Goal: Transaction & Acquisition: Purchase product/service

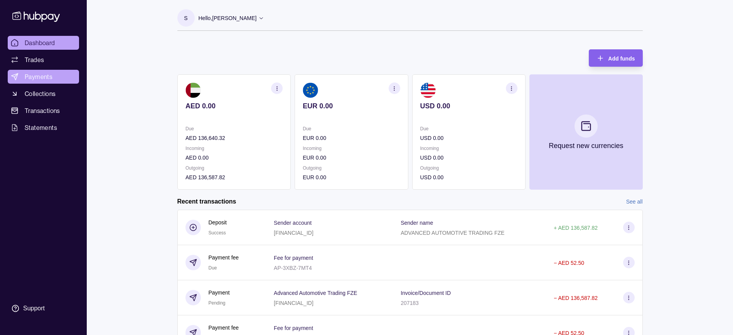
click at [46, 73] on span "Payments" at bounding box center [39, 76] width 28 height 9
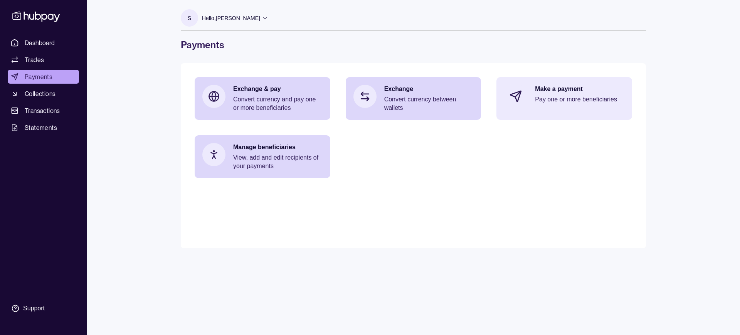
click at [558, 94] on div "Make a payment Pay one or more beneficiaries" at bounding box center [579, 96] width 89 height 23
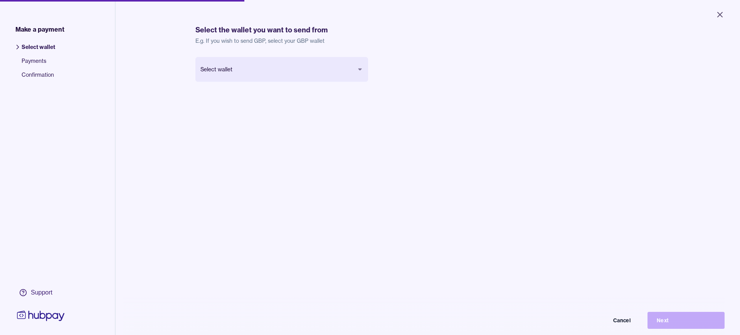
click at [267, 77] on body "Close Make a payment Select wallet Payments Confirmation Support Select the wal…" at bounding box center [370, 167] width 740 height 335
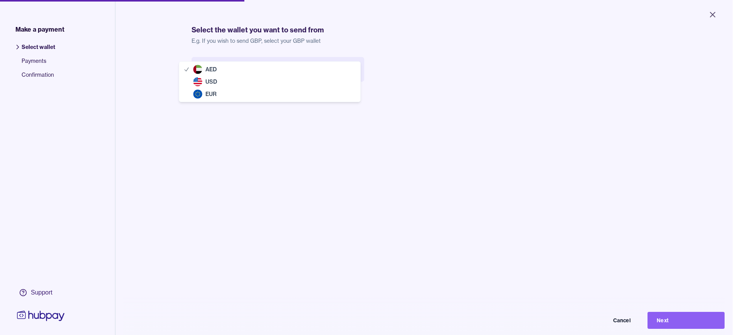
click at [260, 71] on body "Close Make a payment Select wallet Payments Confirmation Support Select the wal…" at bounding box center [366, 167] width 733 height 335
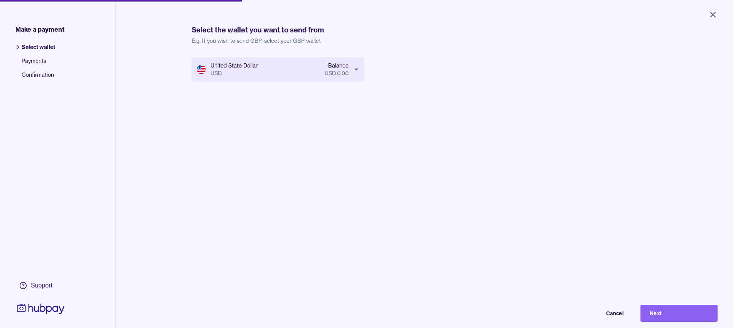
click at [260, 67] on body "Close Make a payment Select wallet Payments Confirmation Support Select the wal…" at bounding box center [366, 164] width 733 height 328
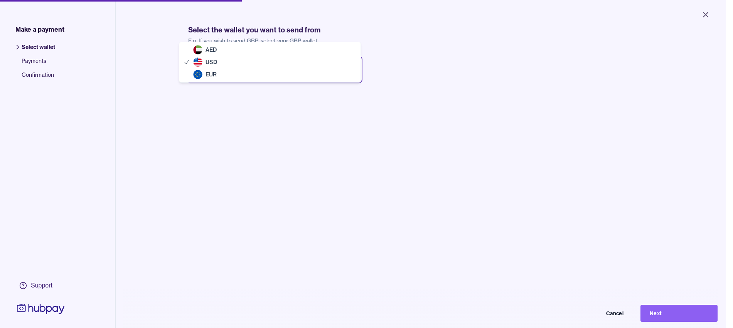
click at [252, 91] on html "Close Make a payment Select wallet Payments Confirmation Support Select the wal…" at bounding box center [366, 164] width 733 height 328
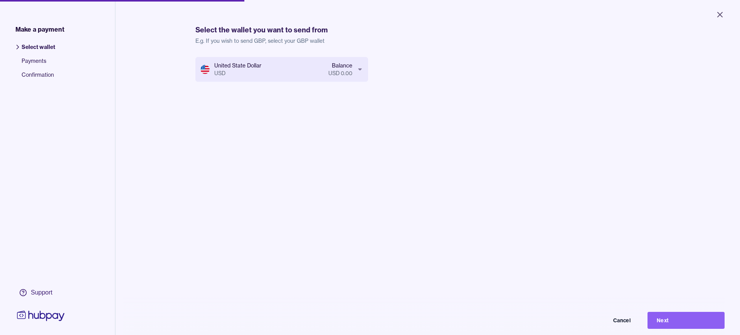
click at [259, 70] on body "Close Make a payment Select wallet Payments Confirmation Support Select the wal…" at bounding box center [370, 167] width 740 height 335
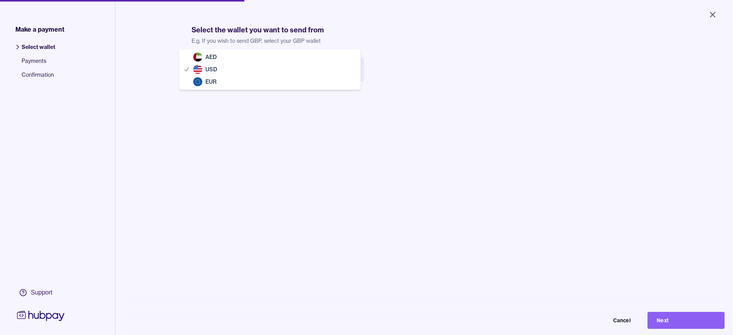
drag, startPoint x: 249, startPoint y: 86, endPoint x: 248, endPoint y: 71, distance: 15.1
click at [246, 62] on body "Close Make a payment Select wallet Payments Confirmation Support Select the wal…" at bounding box center [366, 167] width 733 height 335
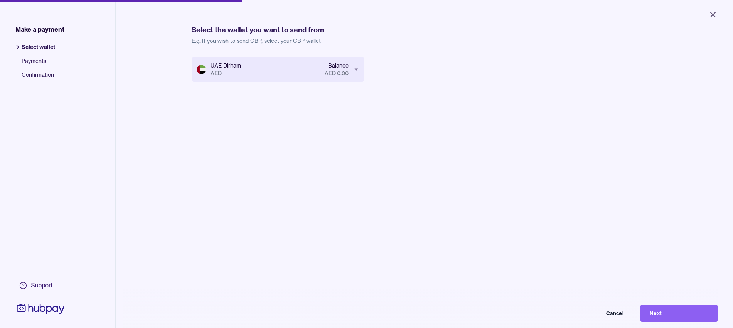
click at [622, 322] on button "Cancel" at bounding box center [594, 313] width 77 height 17
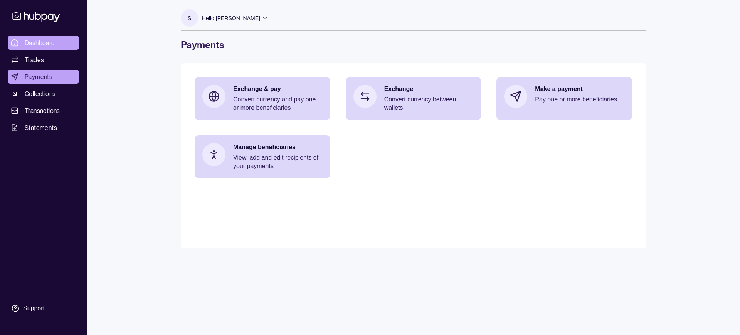
click at [43, 38] on span "Dashboard" at bounding box center [40, 42] width 30 height 9
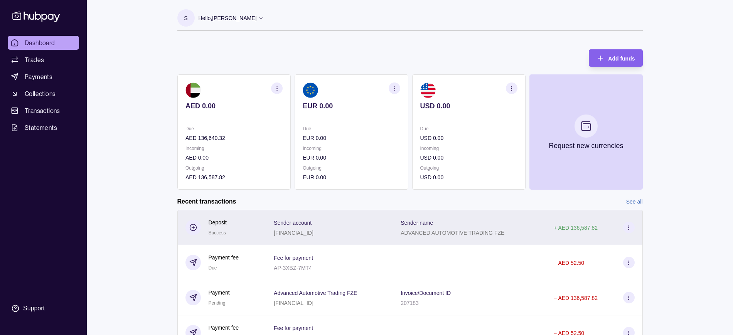
click at [629, 228] on icon at bounding box center [629, 228] width 6 height 6
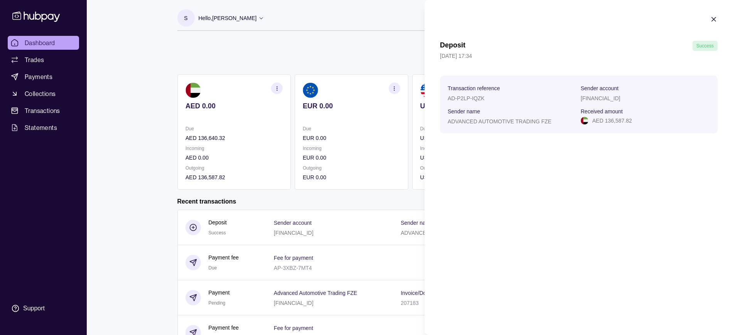
click at [715, 20] on icon "button" at bounding box center [714, 19] width 4 height 4
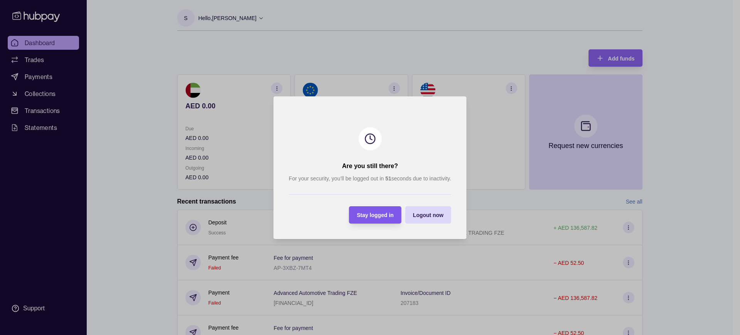
click at [378, 211] on div "Stay logged in" at bounding box center [375, 214] width 37 height 9
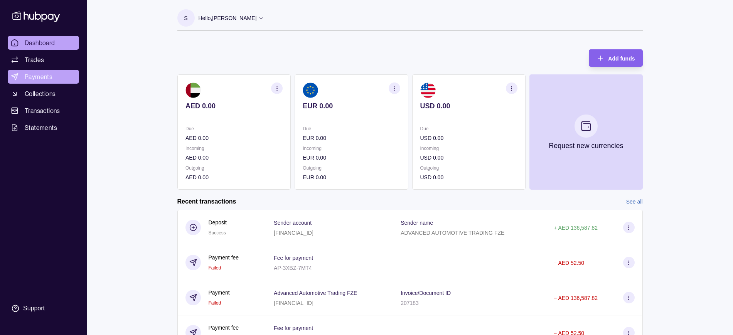
click at [46, 73] on span "Payments" at bounding box center [39, 76] width 28 height 9
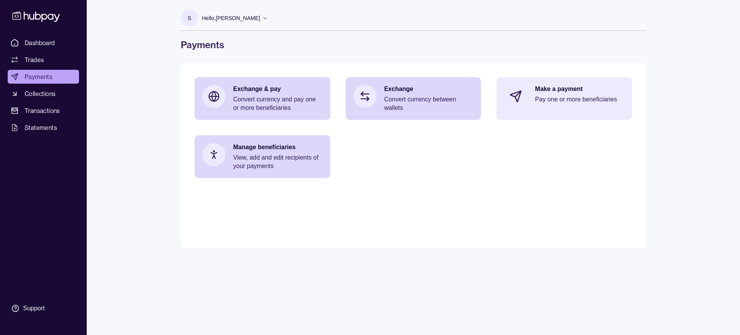
click at [551, 98] on p "Pay one or more beneficiaries" at bounding box center [579, 99] width 89 height 8
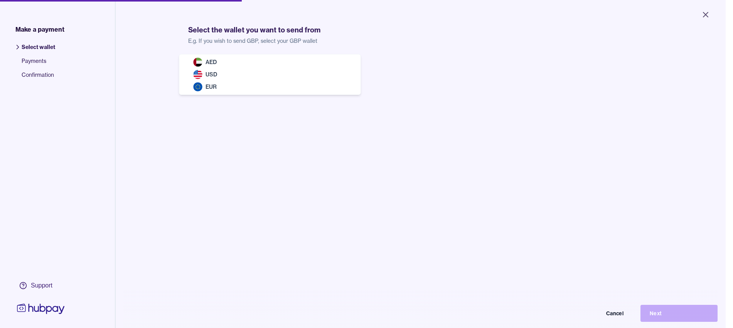
click at [211, 75] on body "Close Make a payment Select wallet Payments Confirmation Support Select the wal…" at bounding box center [363, 164] width 726 height 328
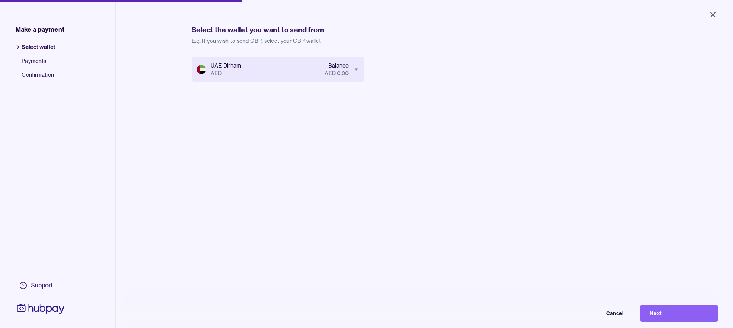
click at [222, 67] on body "Close Make a payment Select wallet Payments Confirmation Support Select the wal…" at bounding box center [366, 164] width 733 height 328
click at [227, 69] on body "Close Make a payment Select wallet Payments Confirmation Support Select the wal…" at bounding box center [366, 164] width 733 height 328
drag, startPoint x: 679, startPoint y: 315, endPoint x: 490, endPoint y: 306, distance: 188.4
click at [477, 305] on div "Euro EUR Balance EUR 0.00 Cancel Next" at bounding box center [424, 221] width 465 height 328
click at [627, 314] on button "Cancel" at bounding box center [594, 313] width 77 height 17
